Goal: Transaction & Acquisition: Purchase product/service

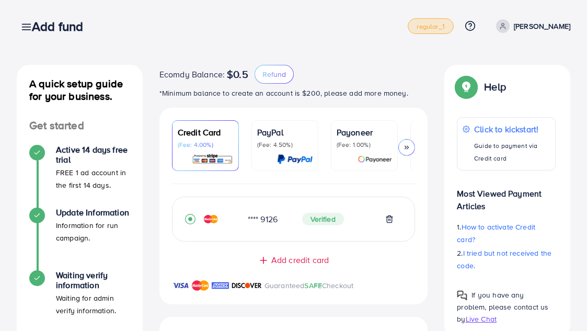
click at [430, 25] on span "regular_1" at bounding box center [431, 26] width 28 height 7
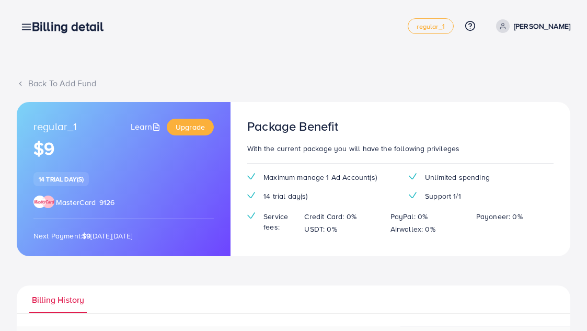
click at [22, 80] on icon at bounding box center [20, 83] width 7 height 7
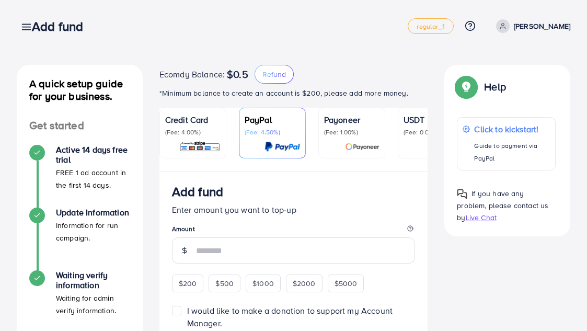
click at [27, 29] on div "Add fund" at bounding box center [62, 26] width 76 height 15
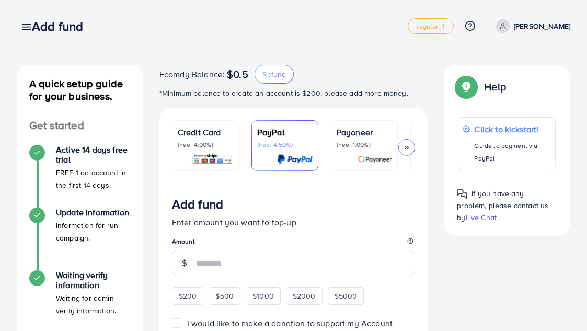
click at [27, 29] on div "Add fund" at bounding box center [62, 26] width 76 height 15
click at [25, 27] on div "Add fund" at bounding box center [62, 26] width 76 height 15
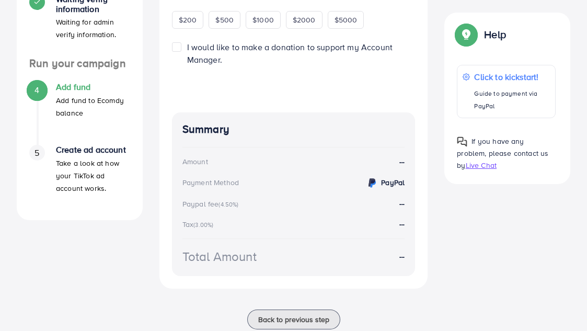
scroll to position [275, 0]
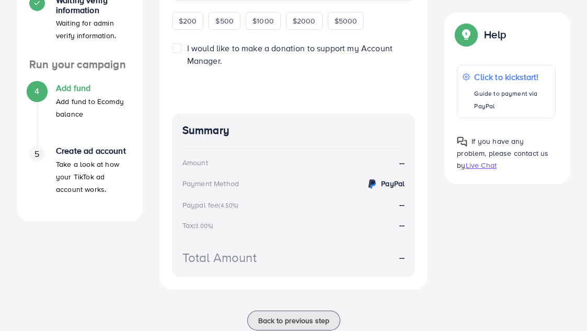
click at [84, 154] on h4 "Create ad account" at bounding box center [93, 151] width 74 height 10
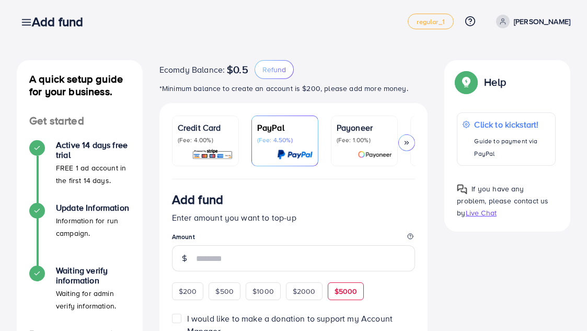
scroll to position [0, 0]
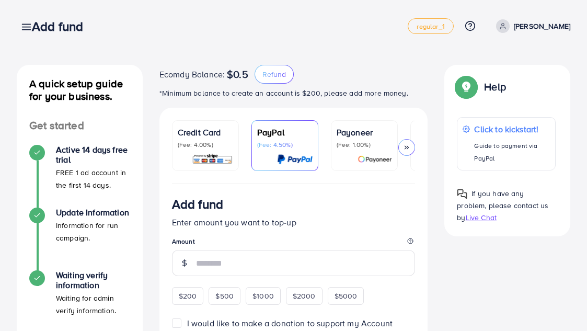
click at [26, 29] on div "Add fund" at bounding box center [62, 26] width 76 height 15
click at [30, 24] on div "Add fund" at bounding box center [62, 26] width 76 height 15
click at [524, 26] on p "[PERSON_NAME]" at bounding box center [542, 26] width 56 height 13
click at [439, 48] on div "A quick setup guide for your business. Get started Active 14 days free trial FR…" at bounding box center [293, 317] width 587 height 634
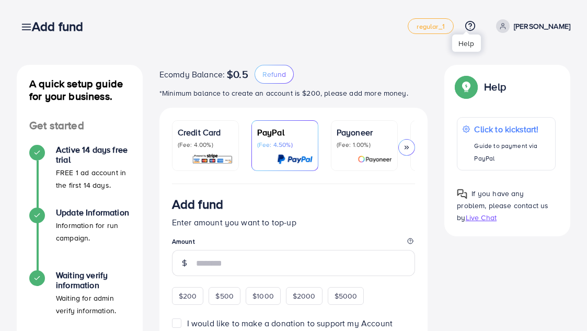
click at [470, 28] on line at bounding box center [470, 28] width 0 height 0
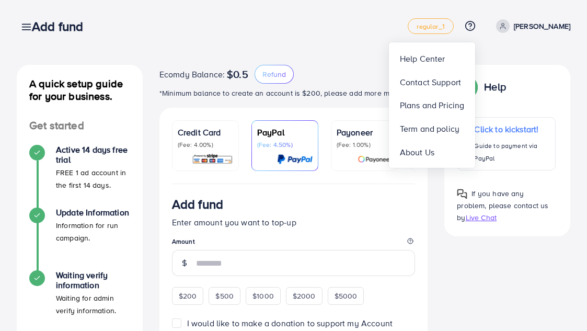
click at [52, 28] on h3 "Add fund" at bounding box center [62, 26] width 60 height 15
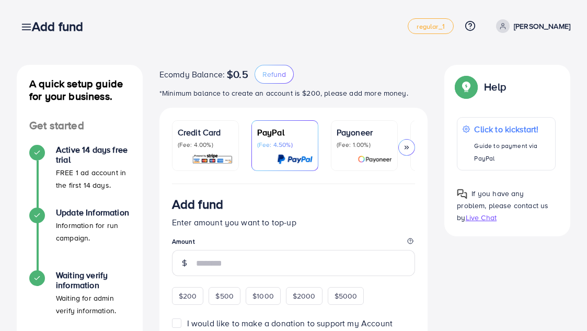
click at [24, 25] on div "Add fund" at bounding box center [62, 26] width 76 height 15
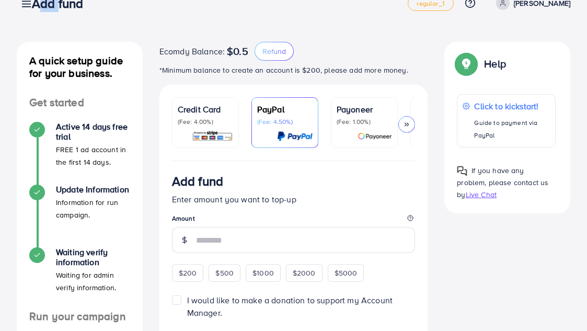
scroll to position [24, 0]
